Goal: Task Accomplishment & Management: Manage account settings

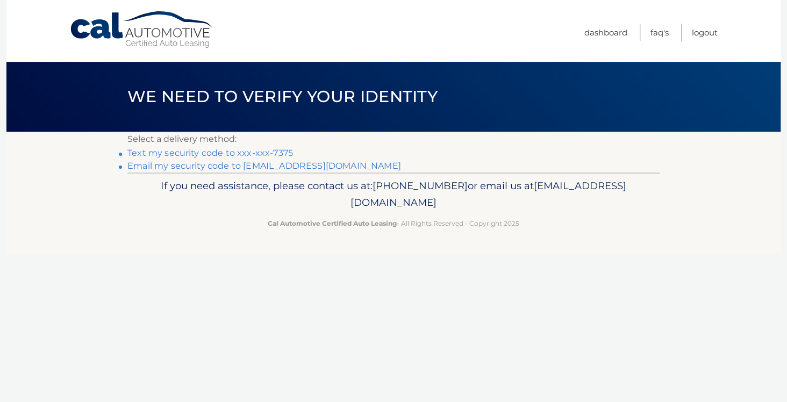
click at [150, 152] on link "Text my security code to xxx-xxx-7375" at bounding box center [210, 153] width 166 height 10
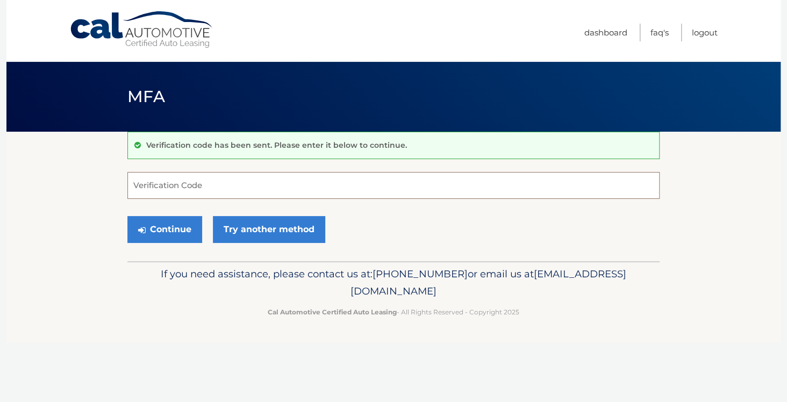
click at [150, 176] on input "Verification Code" at bounding box center [393, 185] width 532 height 27
type input "346829"
click at [173, 229] on button "Continue" at bounding box center [164, 229] width 75 height 27
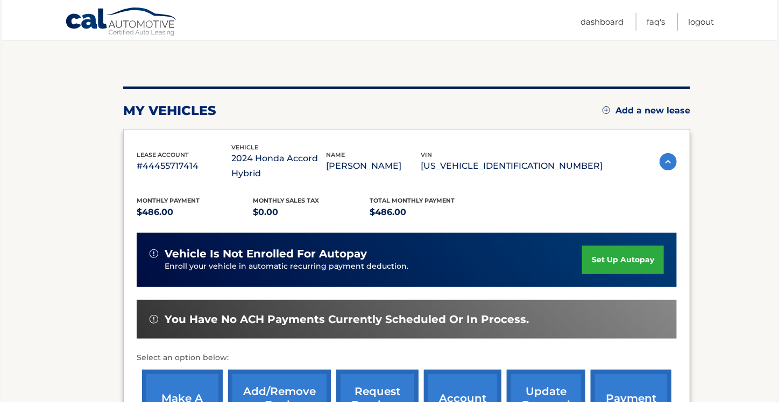
scroll to position [108, 0]
